Goal: Book appointment/travel/reservation

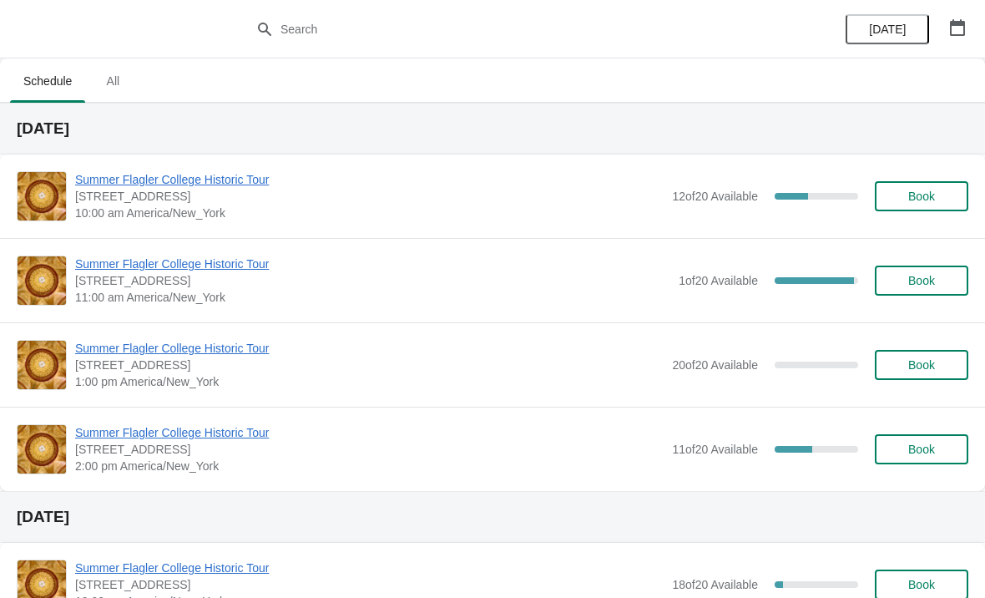
click at [118, 271] on span "Summer Flagler College Historic Tour" at bounding box center [372, 264] width 595 height 17
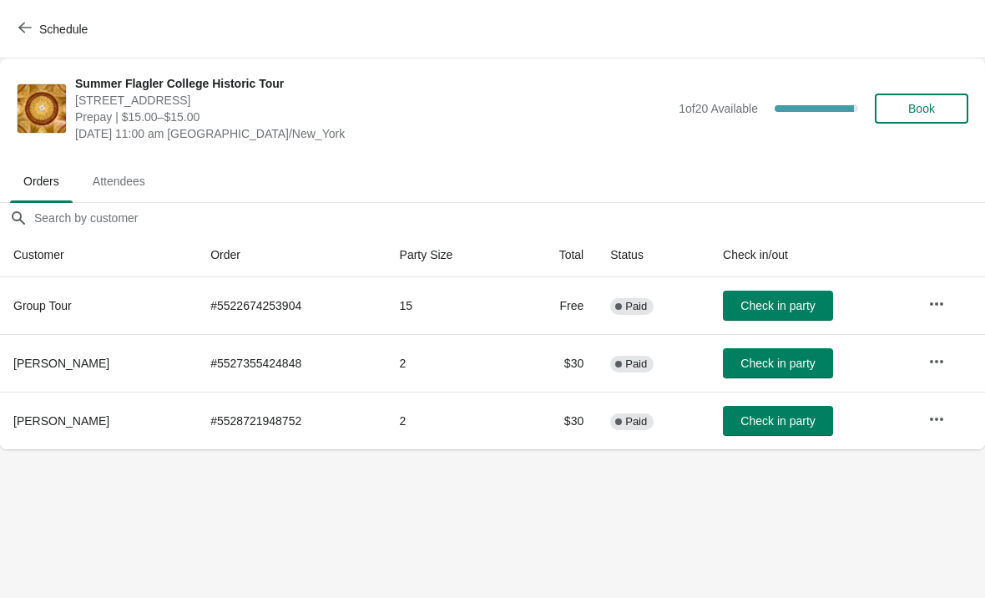
click at [36, 21] on span "Schedule" at bounding box center [55, 29] width 66 height 16
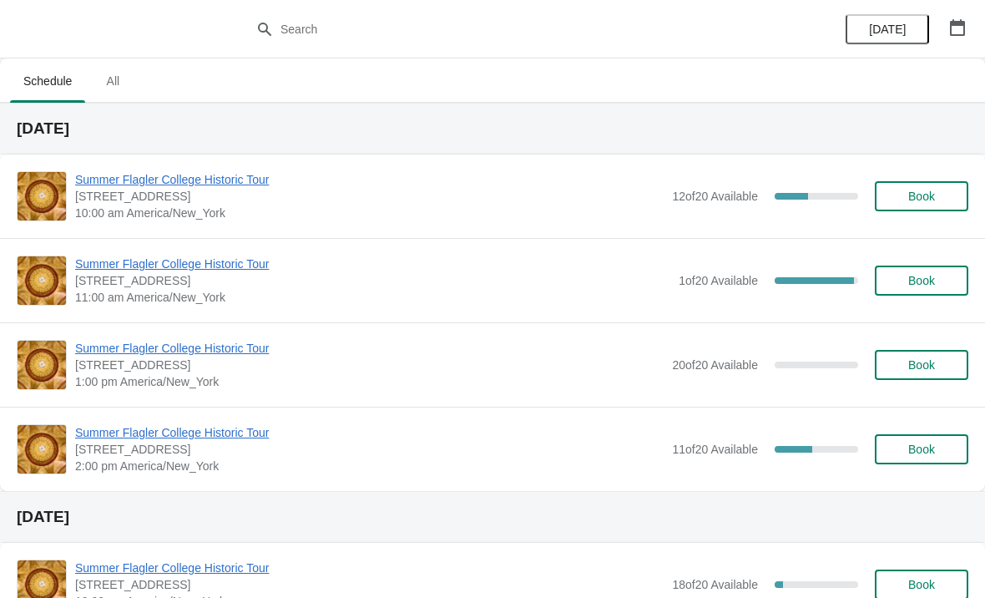
click at [97, 264] on span "Summer Flagler College Historic Tour" at bounding box center [372, 264] width 595 height 17
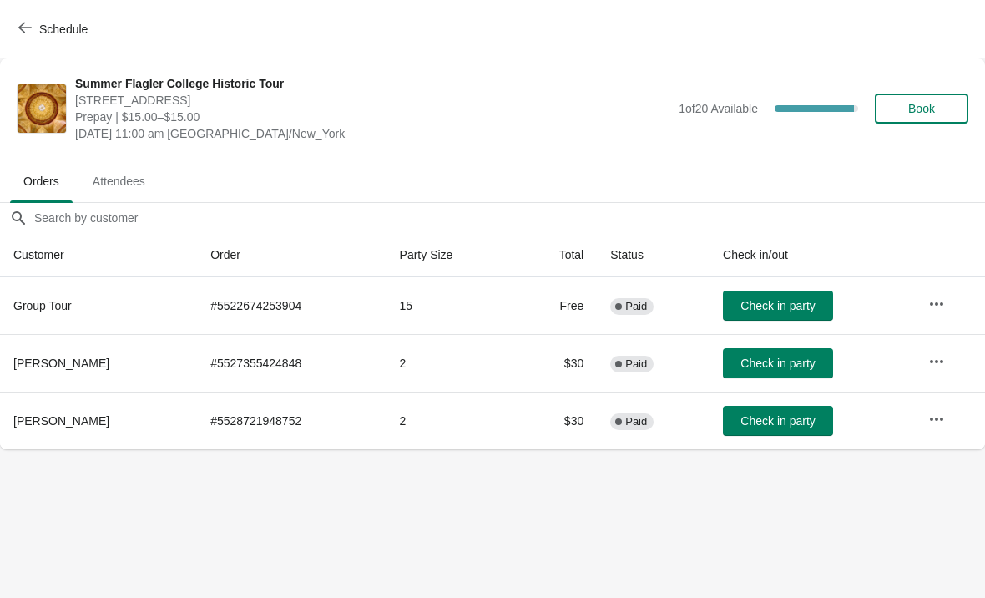
click at [36, 22] on span "Schedule" at bounding box center [55, 29] width 66 height 16
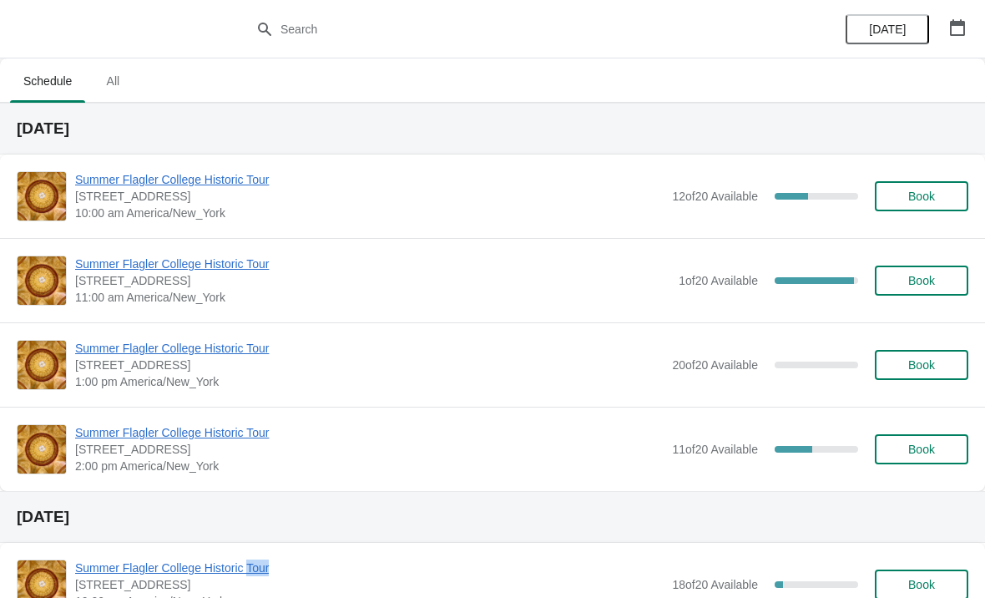
click at [117, 15] on div at bounding box center [492, 29] width 985 height 58
click at [108, 185] on span "Summer Flagler College Historic Tour" at bounding box center [369, 179] width 589 height 17
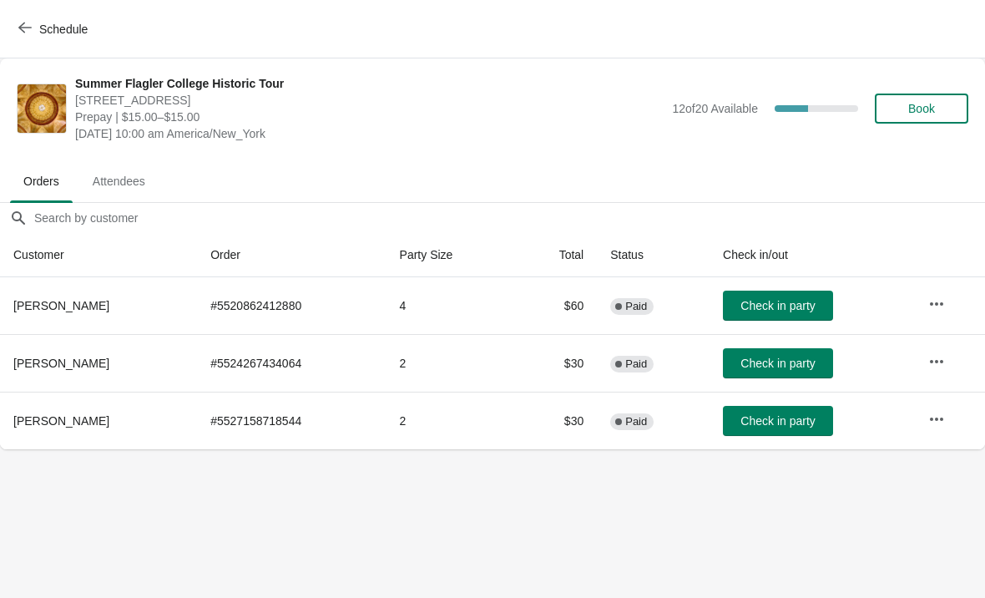
click at [785, 300] on span "Check in party" at bounding box center [778, 305] width 74 height 13
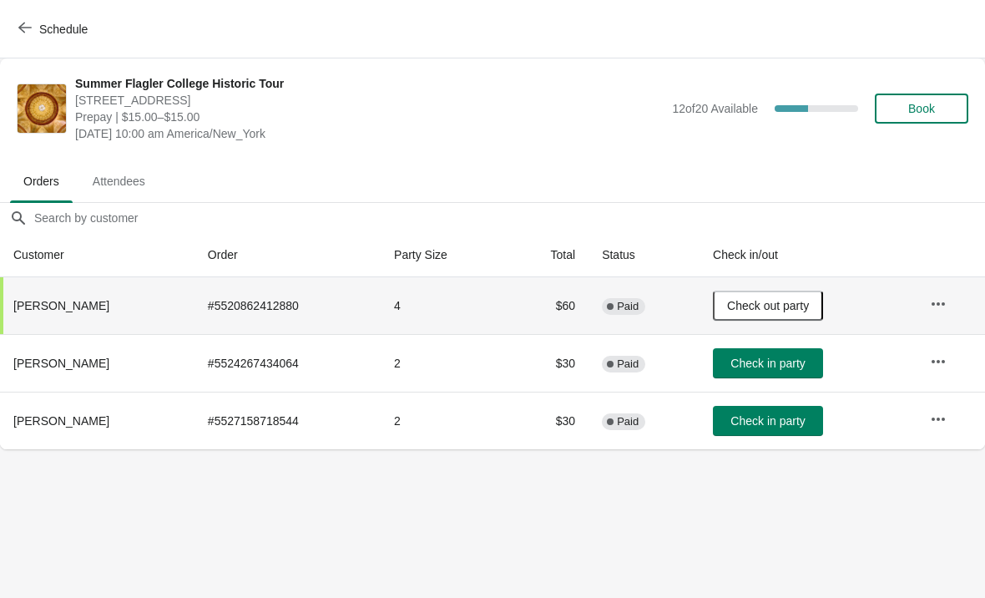
click at [217, 524] on body "Schedule Summer Flagler College Historic Tour [STREET_ADDRESS][PERSON_NAME] Pre…" at bounding box center [492, 299] width 985 height 598
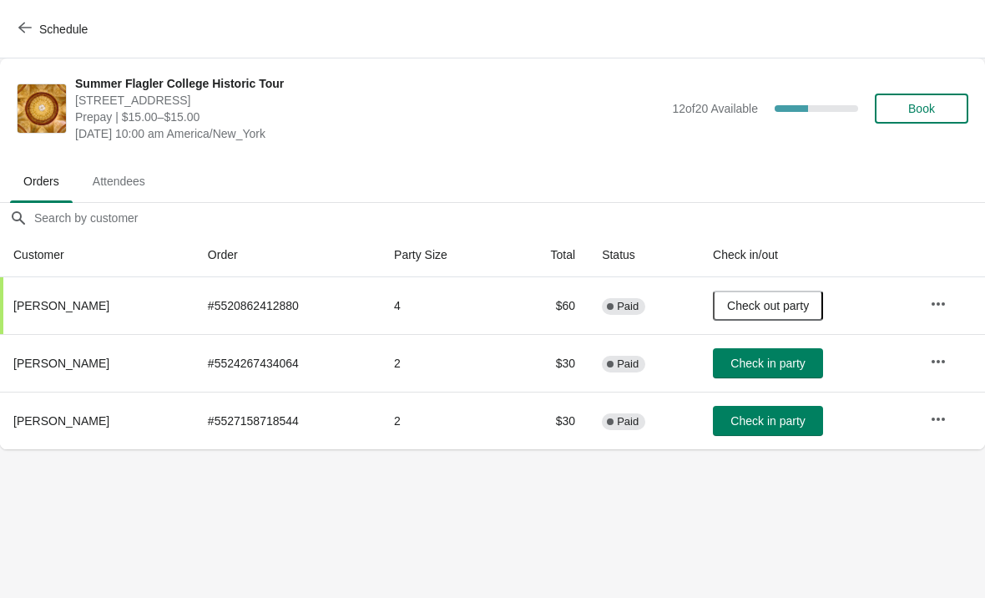
click at [760, 355] on button "Check in party" at bounding box center [768, 363] width 110 height 30
click at [369, 564] on body "Schedule Summer Flagler College Historic Tour [STREET_ADDRESS][PERSON_NAME] Pre…" at bounding box center [492, 299] width 985 height 598
click at [742, 421] on span "Check in party" at bounding box center [768, 420] width 74 height 13
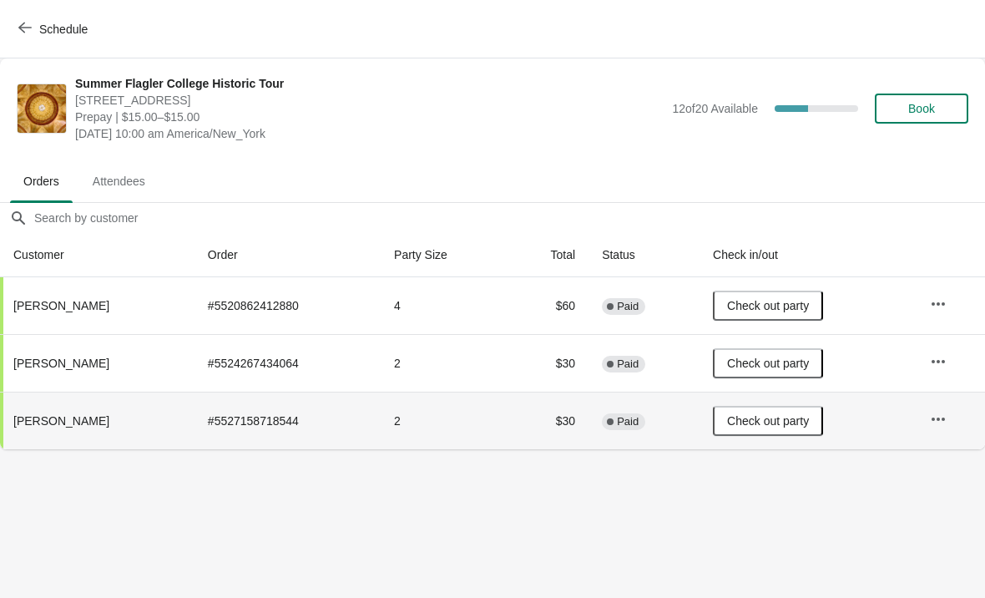
click at [19, 36] on span "button" at bounding box center [24, 29] width 13 height 16
